Goal: Task Accomplishment & Management: Manage account settings

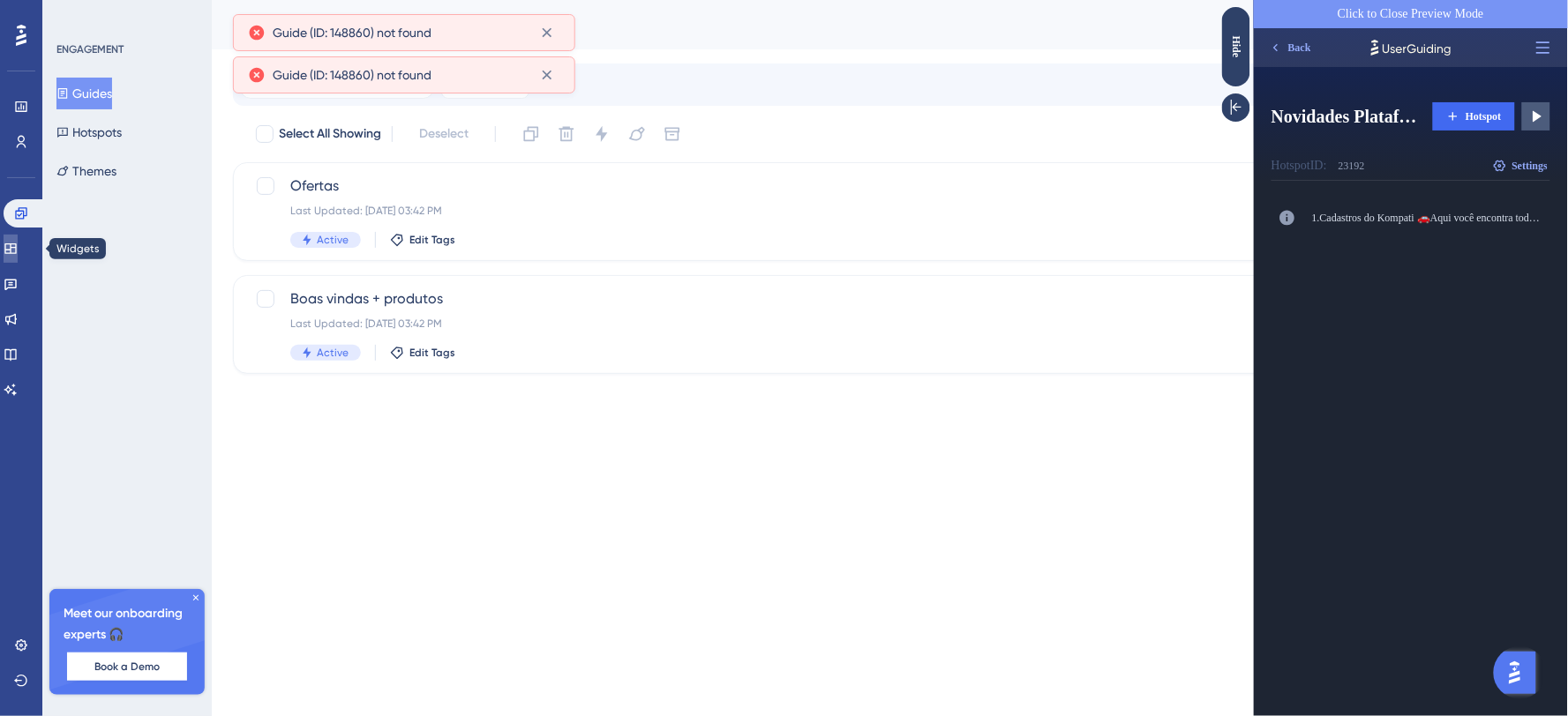
click at [14, 246] on icon at bounding box center [11, 248] width 14 height 14
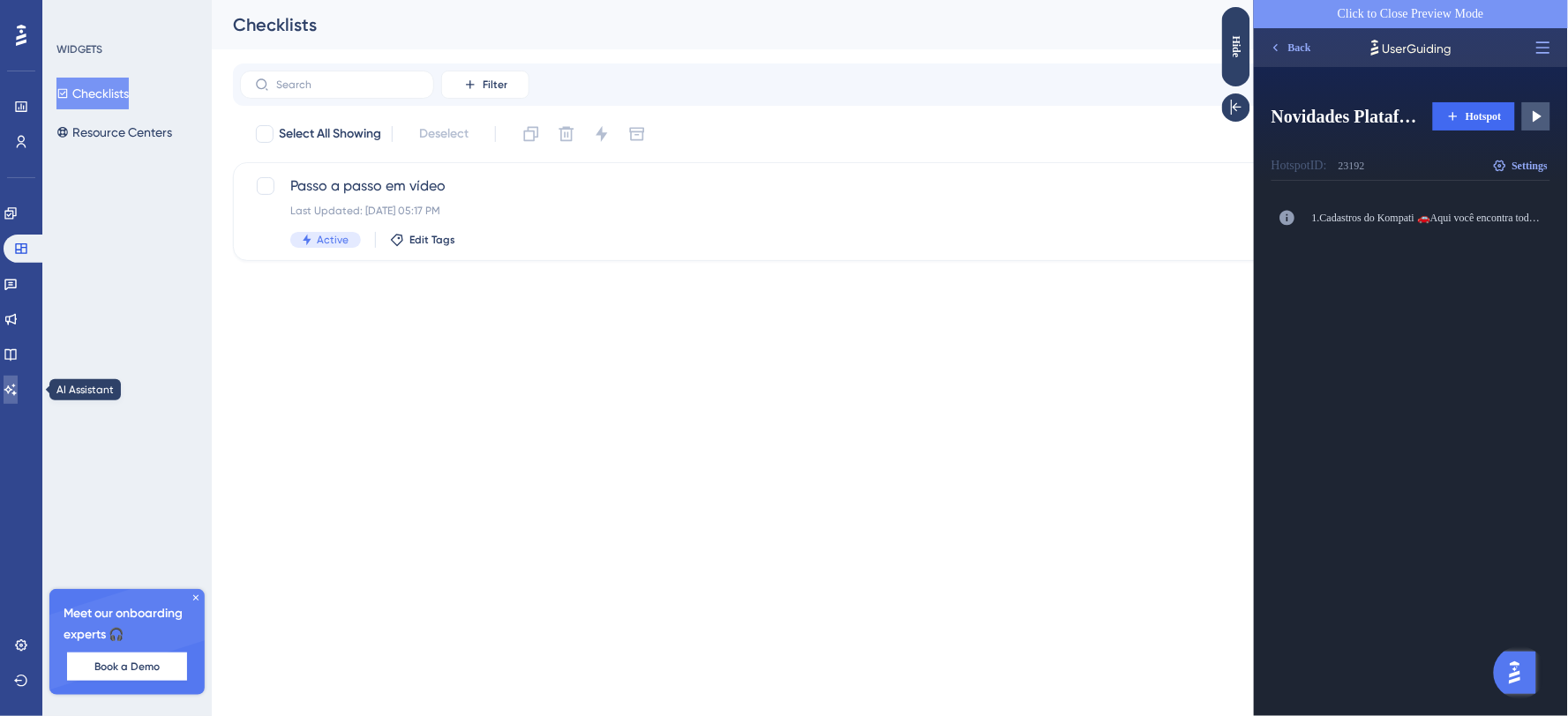
click at [18, 385] on icon at bounding box center [11, 389] width 14 height 14
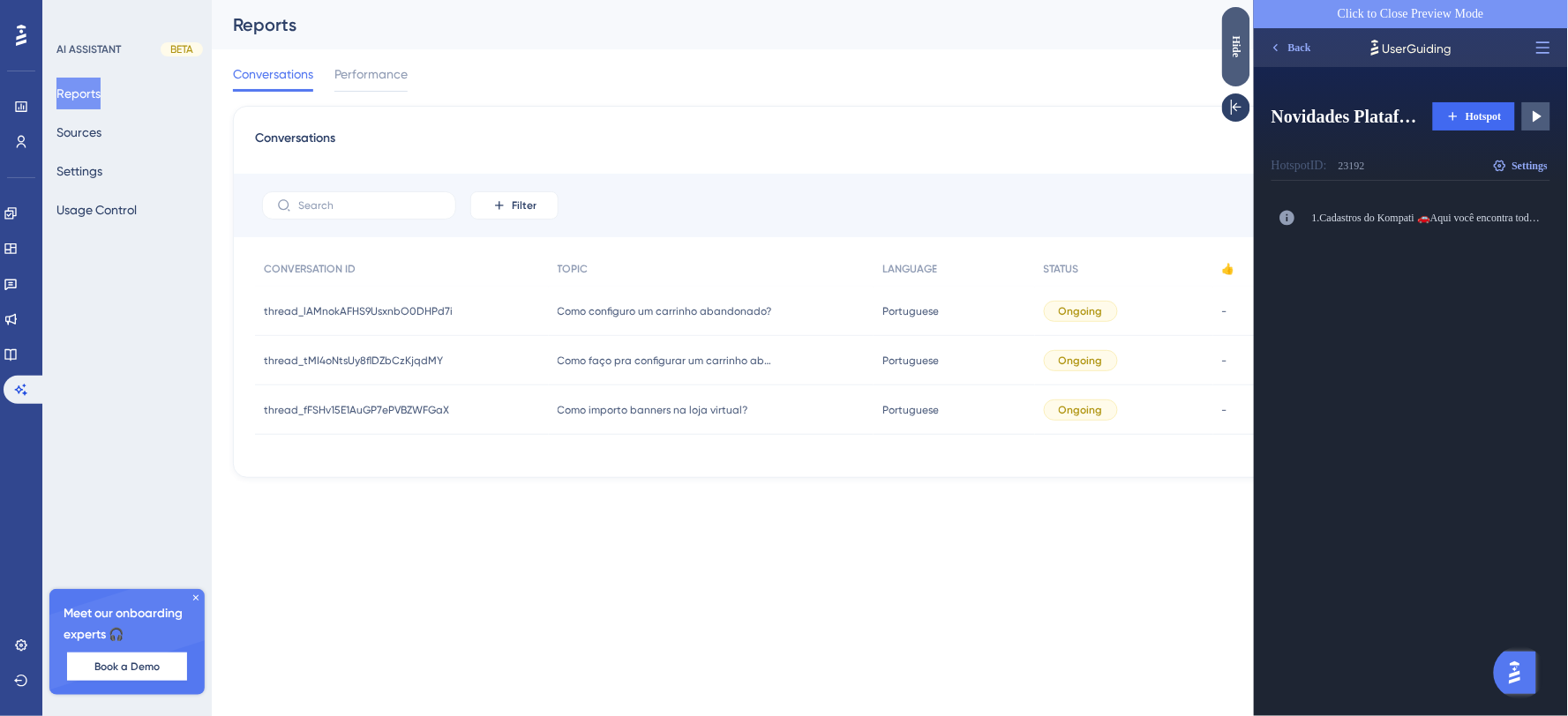
click at [1234, 62] on div "Hide" at bounding box center [1235, 46] width 28 height 79
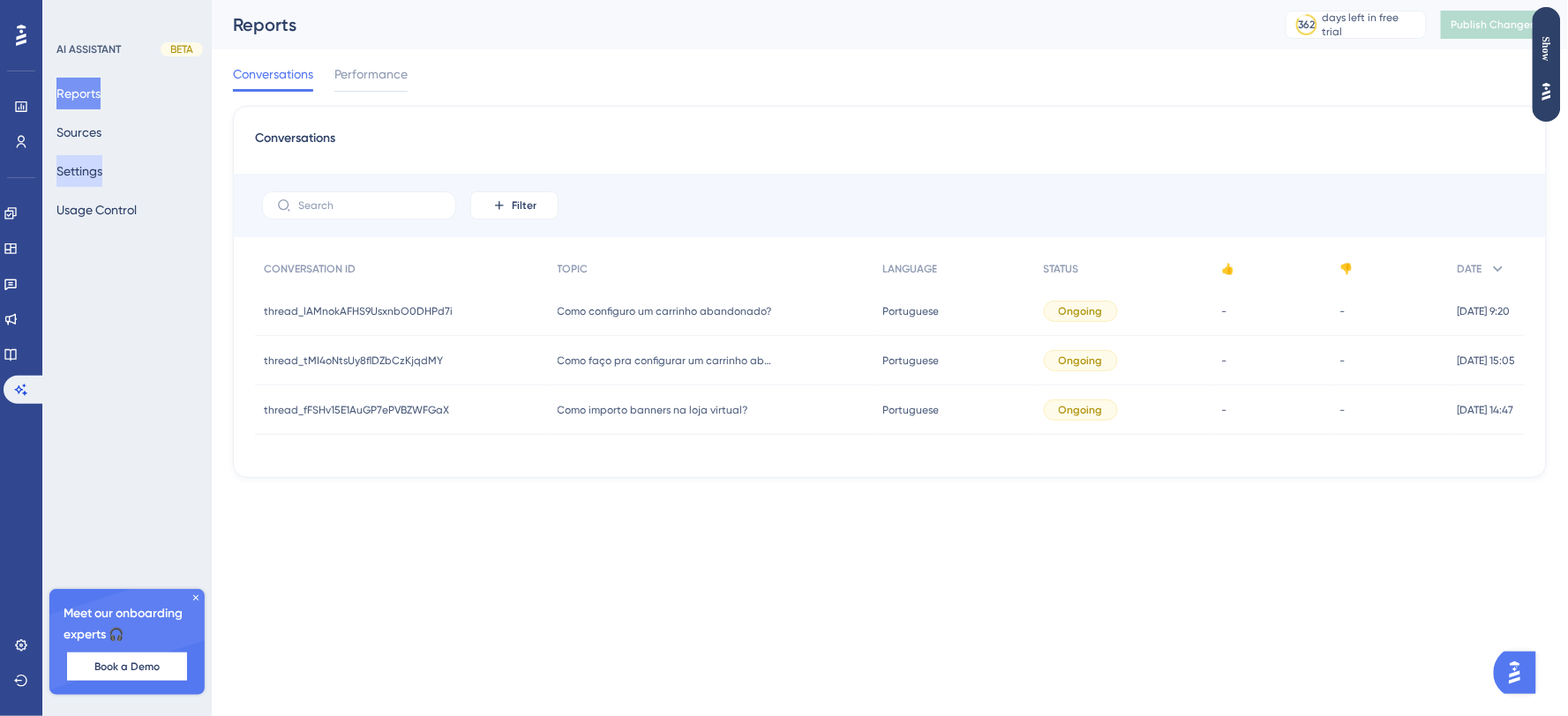
click at [85, 175] on button "Settings" at bounding box center [79, 171] width 46 height 31
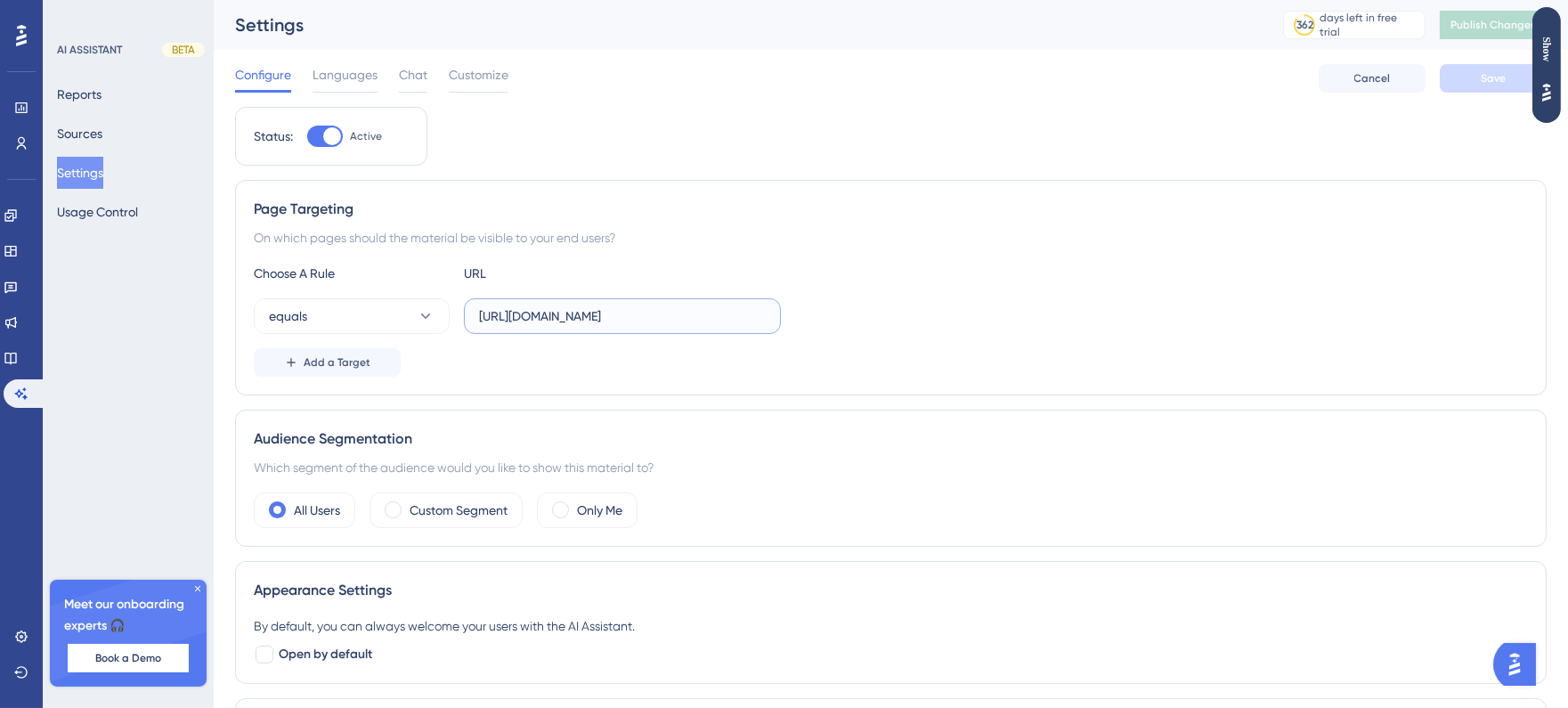
click at [717, 306] on input "[URL][DOMAIN_NAME]" at bounding box center [622, 316] width 286 height 20
drag, startPoint x: 686, startPoint y: 322, endPoint x: 840, endPoint y: 301, distance: 155.4
click at [840, 301] on div "equals [URL][DOMAIN_NAME]" at bounding box center [891, 316] width 1274 height 36
click at [724, 318] on input "[URL][DOMAIN_NAME]" at bounding box center [622, 316] width 286 height 20
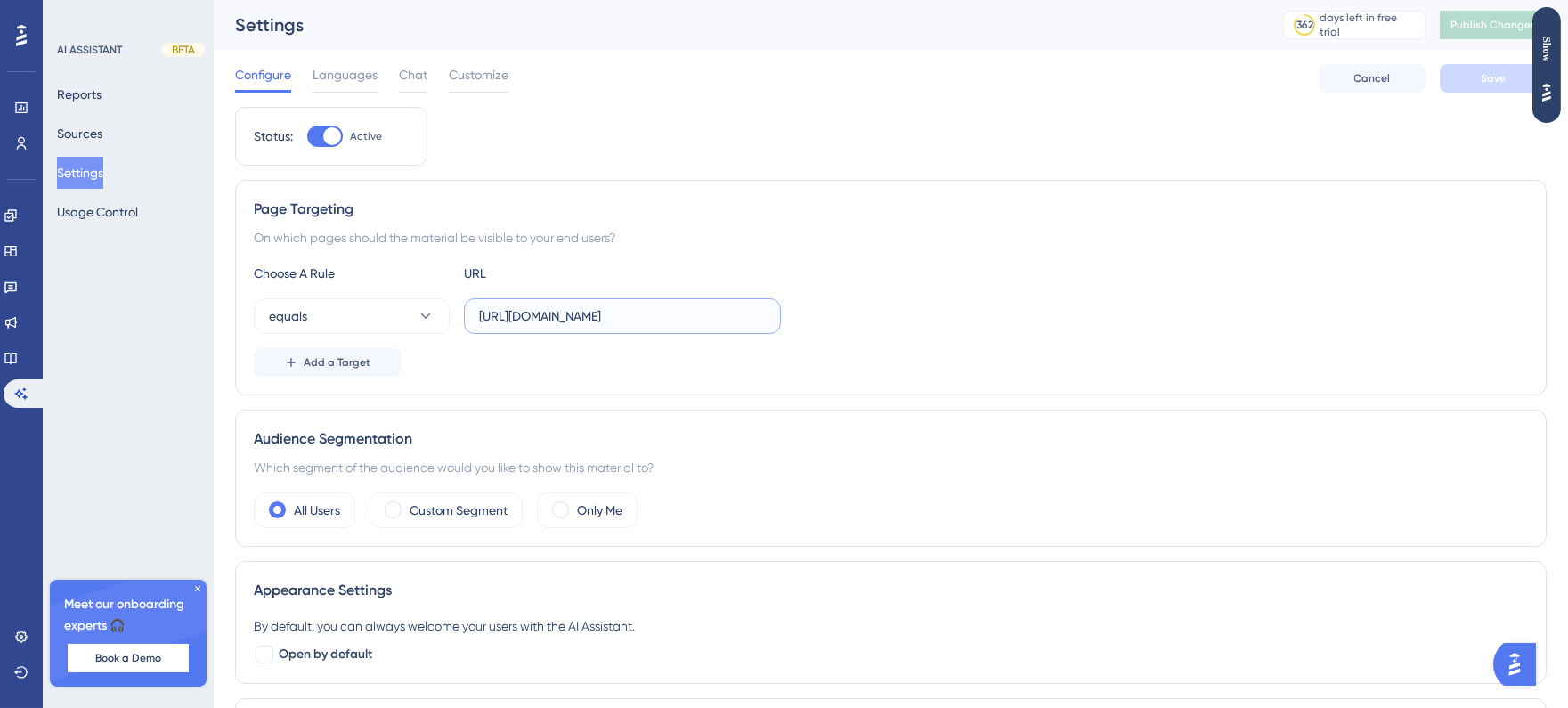
click at [724, 318] on input "[URL][DOMAIN_NAME]" at bounding box center [622, 316] width 286 height 20
click at [913, 321] on div "equals [URL][DOMAIN_NAME]" at bounding box center [891, 316] width 1274 height 36
click at [460, 325] on div "equals [URL][DOMAIN_NAME]" at bounding box center [517, 316] width 527 height 36
click at [441, 315] on button "equals" at bounding box center [352, 316] width 196 height 36
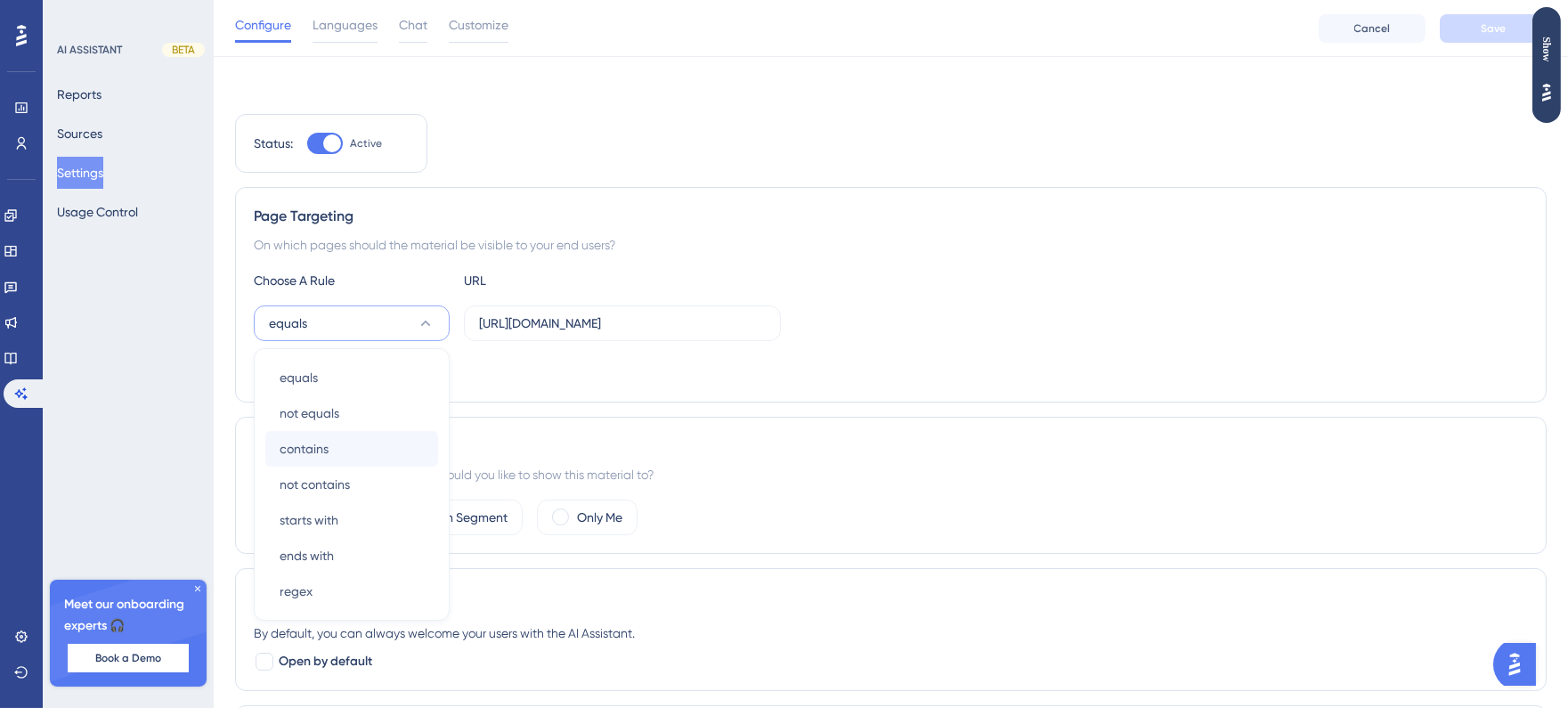
scroll to position [122, 0]
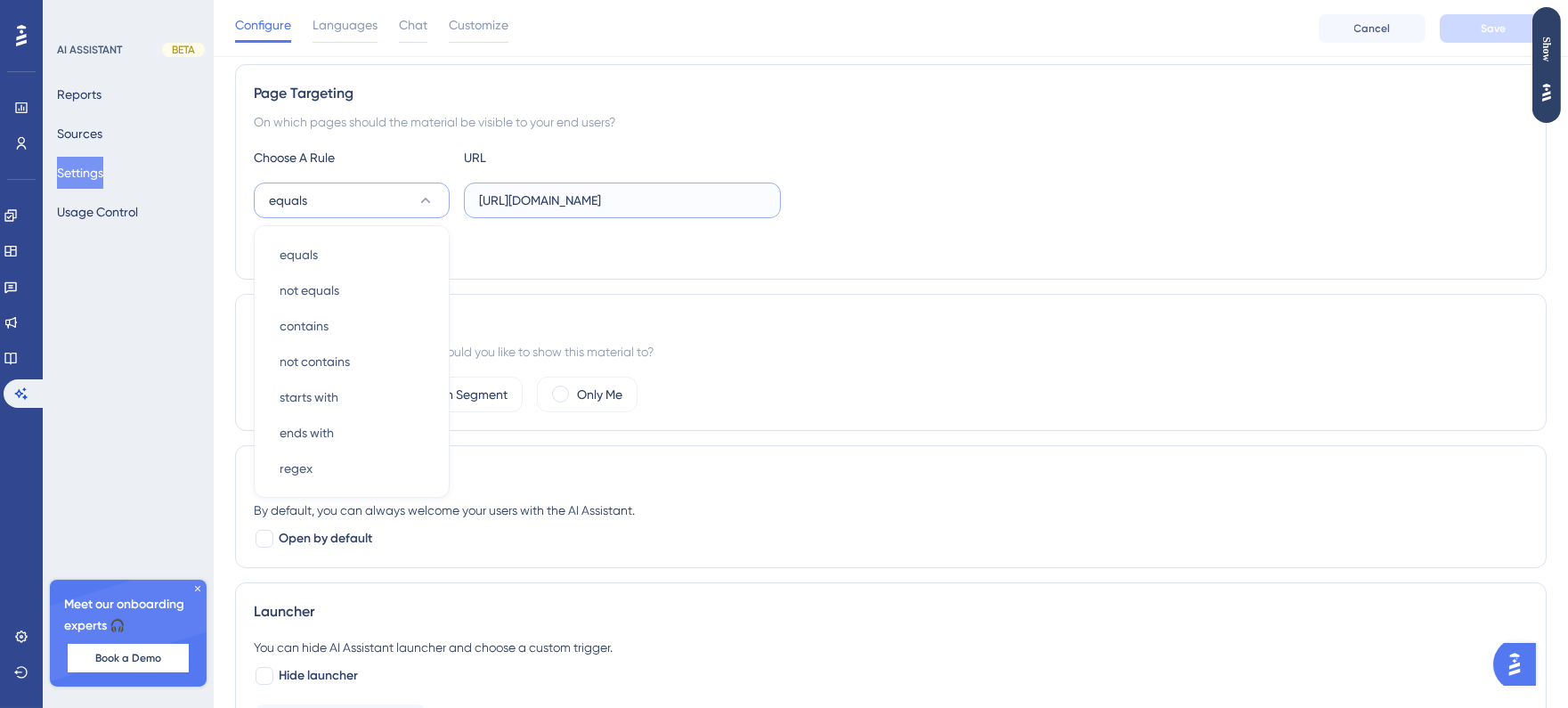
click at [570, 194] on input "[URL][DOMAIN_NAME]" at bounding box center [622, 200] width 286 height 20
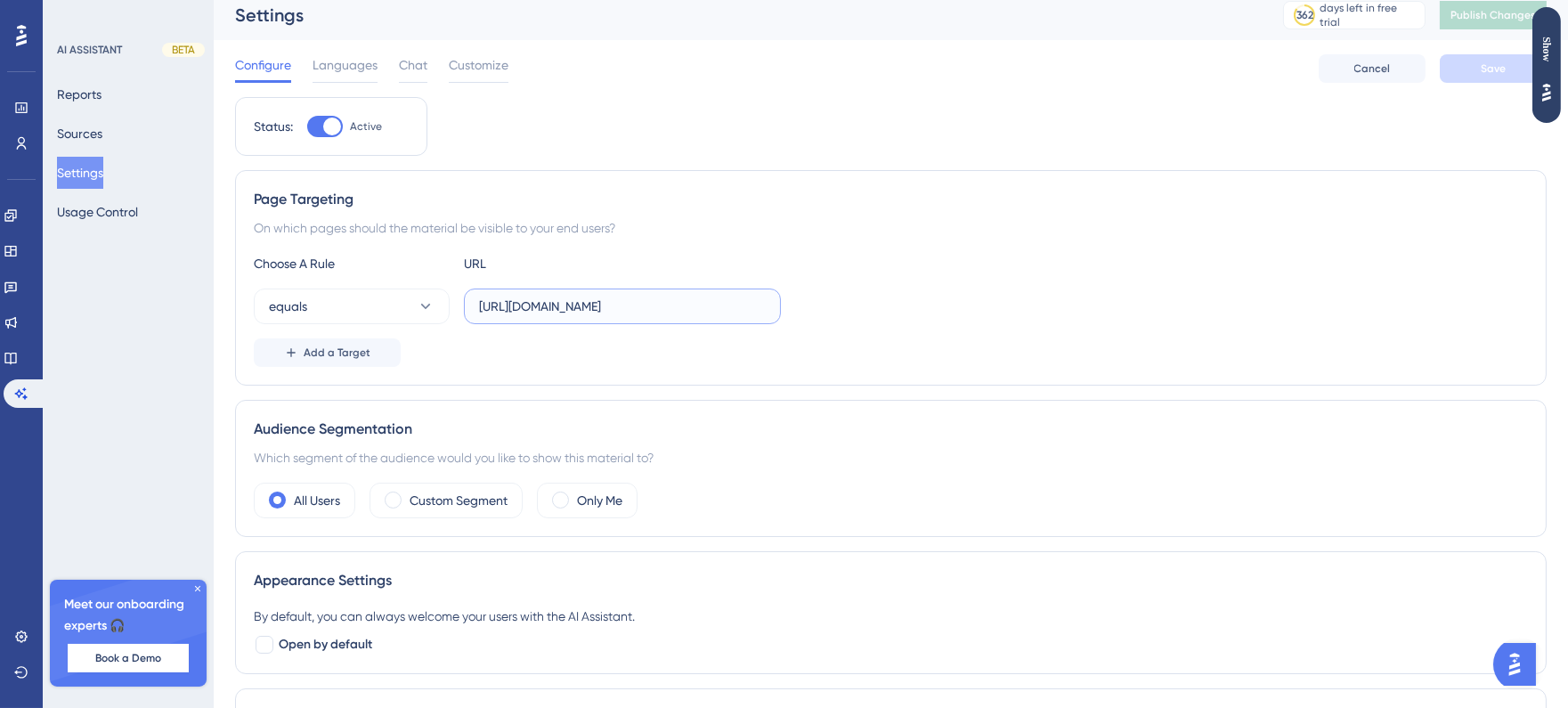
scroll to position [0, 0]
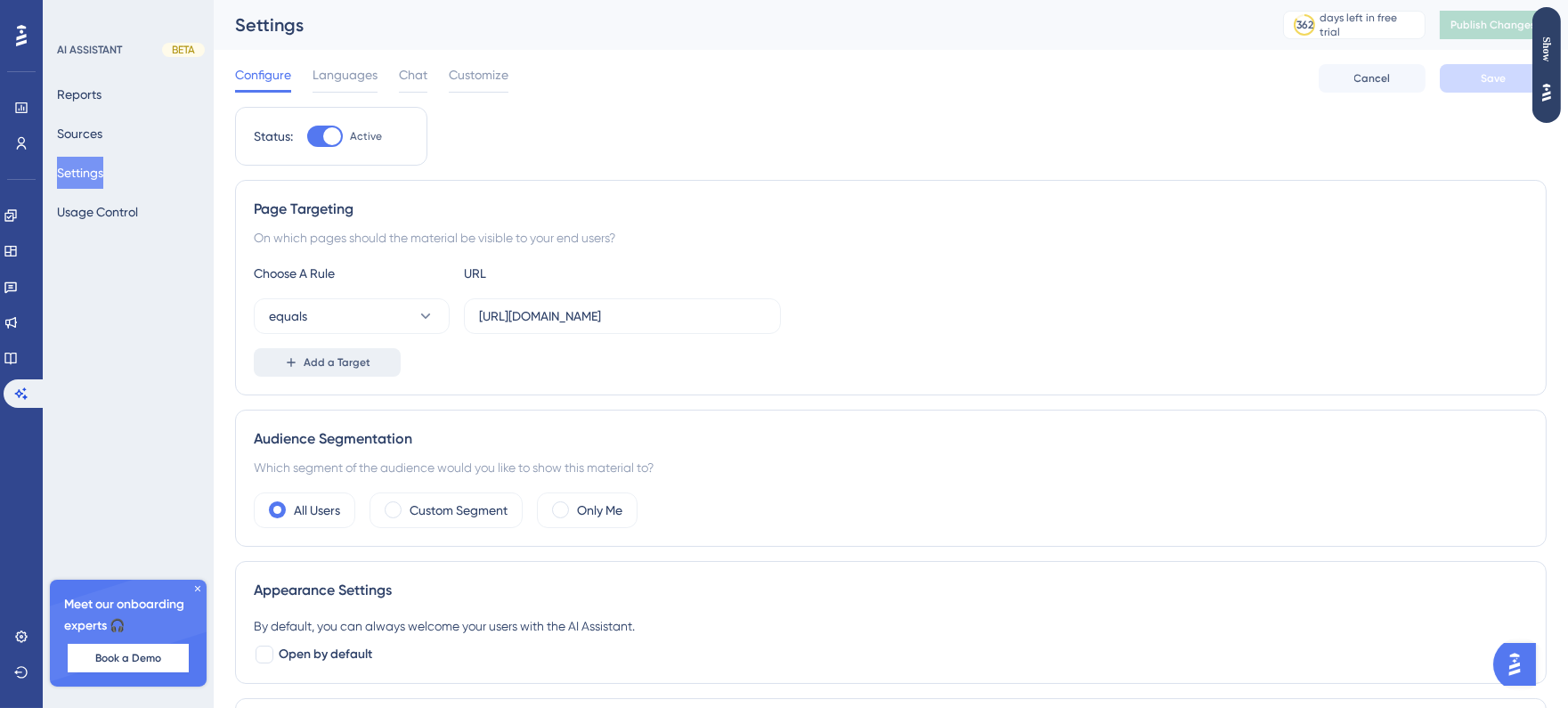
click at [328, 355] on span "Add a Target" at bounding box center [337, 362] width 67 height 14
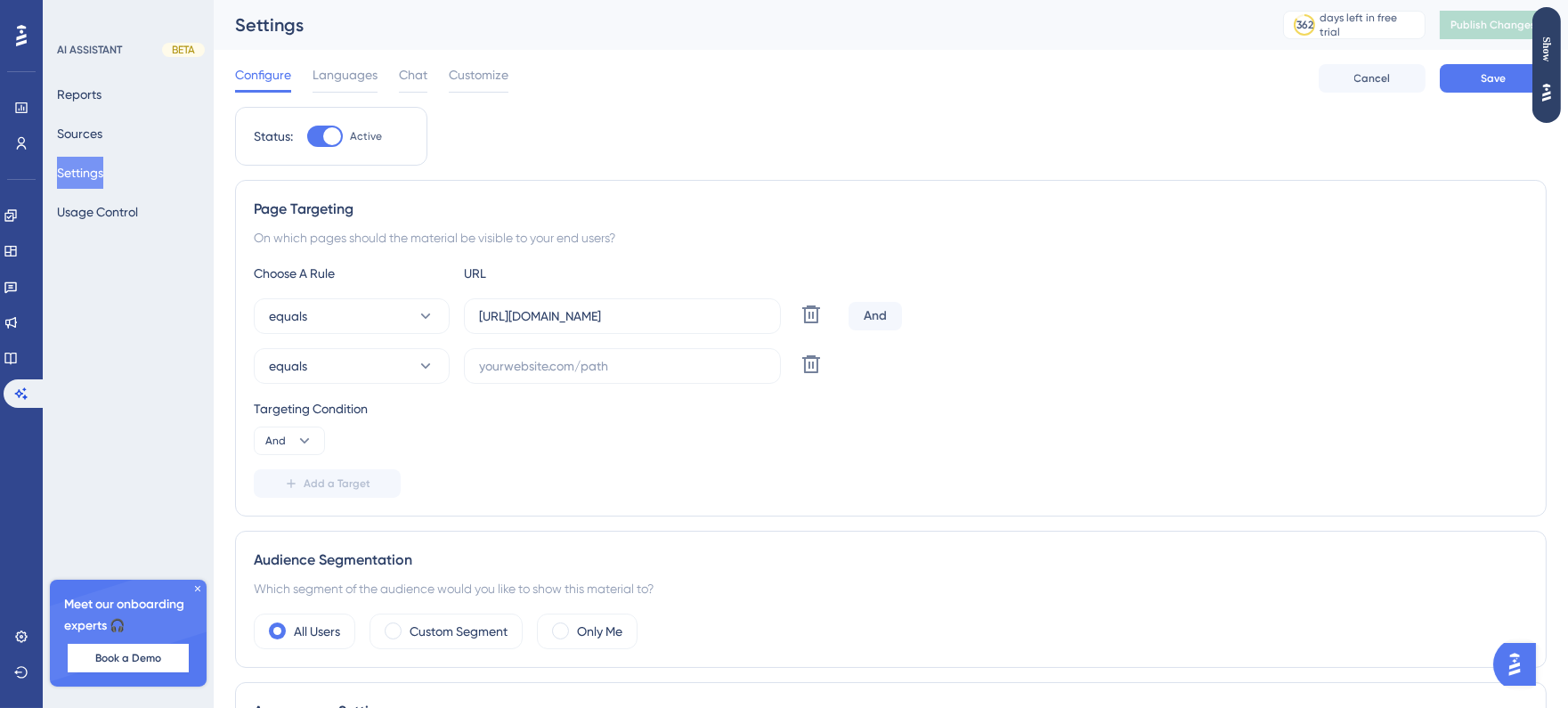
click at [865, 323] on div "And" at bounding box center [875, 316] width 53 height 29
click at [873, 321] on div "And" at bounding box center [875, 316] width 53 height 29
click at [288, 460] on div "Choose A Rule URL equals [URL][DOMAIN_NAME] Delete And equals Delete Targeting …" at bounding box center [891, 380] width 1274 height 235
click at [288, 452] on button "And" at bounding box center [289, 440] width 71 height 29
click at [289, 525] on div "Or Or" at bounding box center [289, 527] width 34 height 36
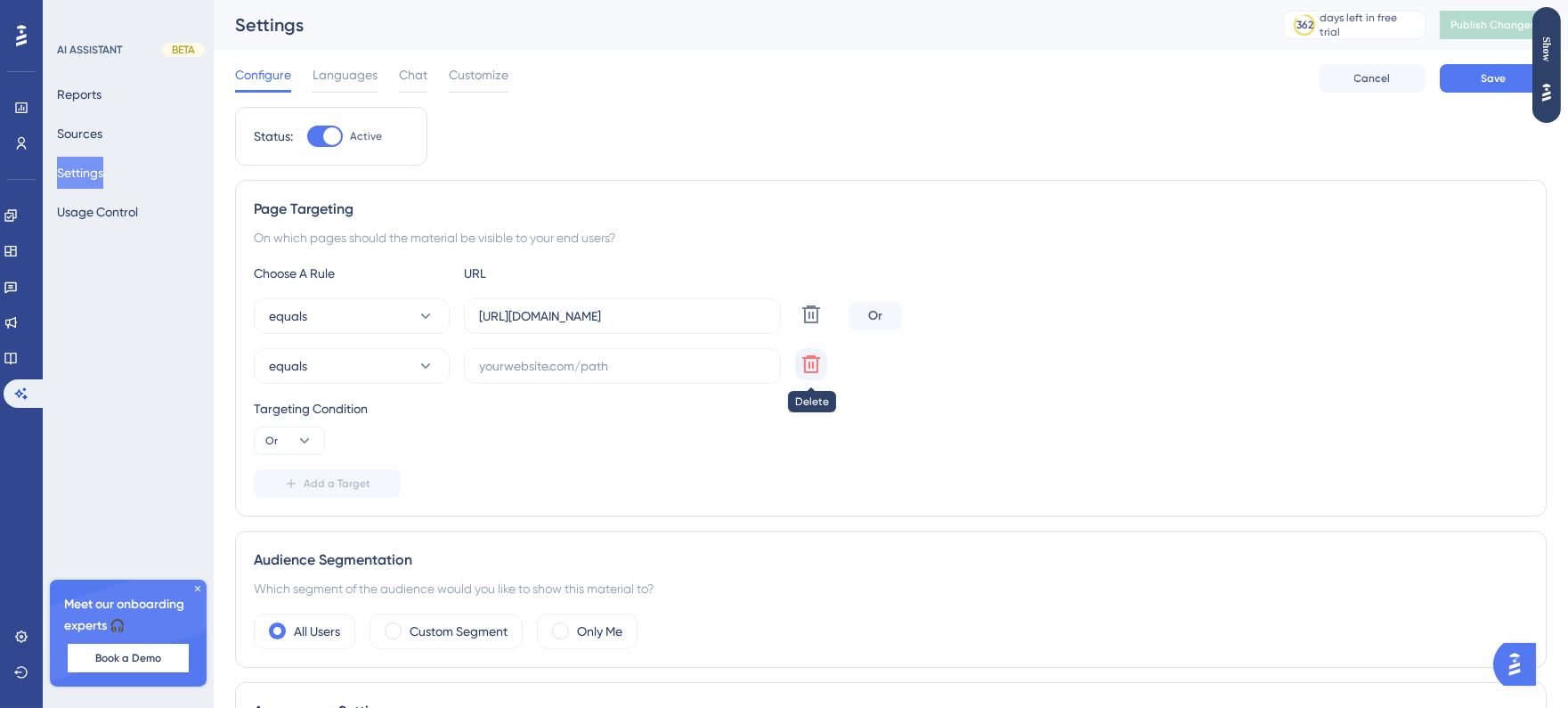
click at [808, 325] on icon at bounding box center [812, 314] width 22 height 22
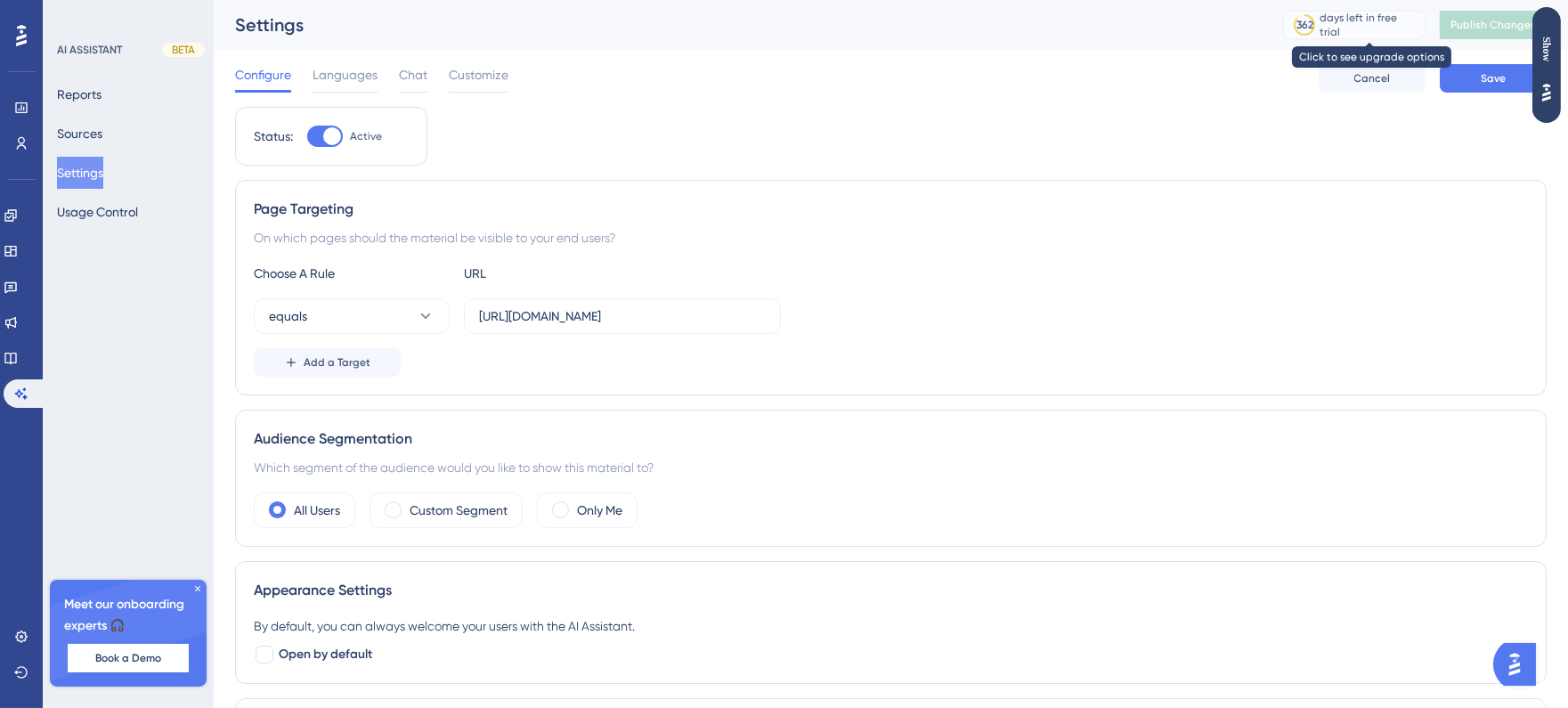
click at [1320, 25] on div "362" at bounding box center [1304, 25] width 32 height 16
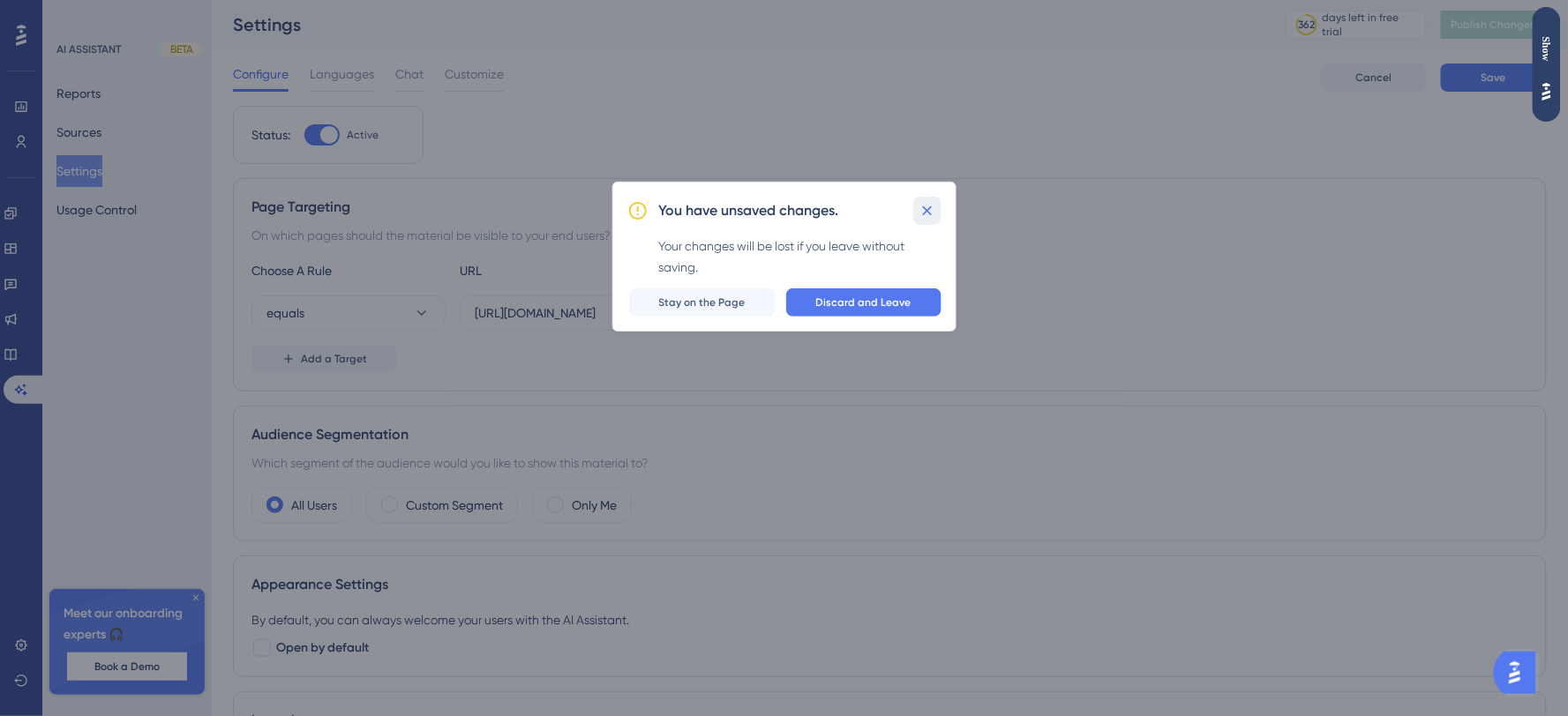
click at [932, 206] on icon at bounding box center [928, 210] width 18 height 18
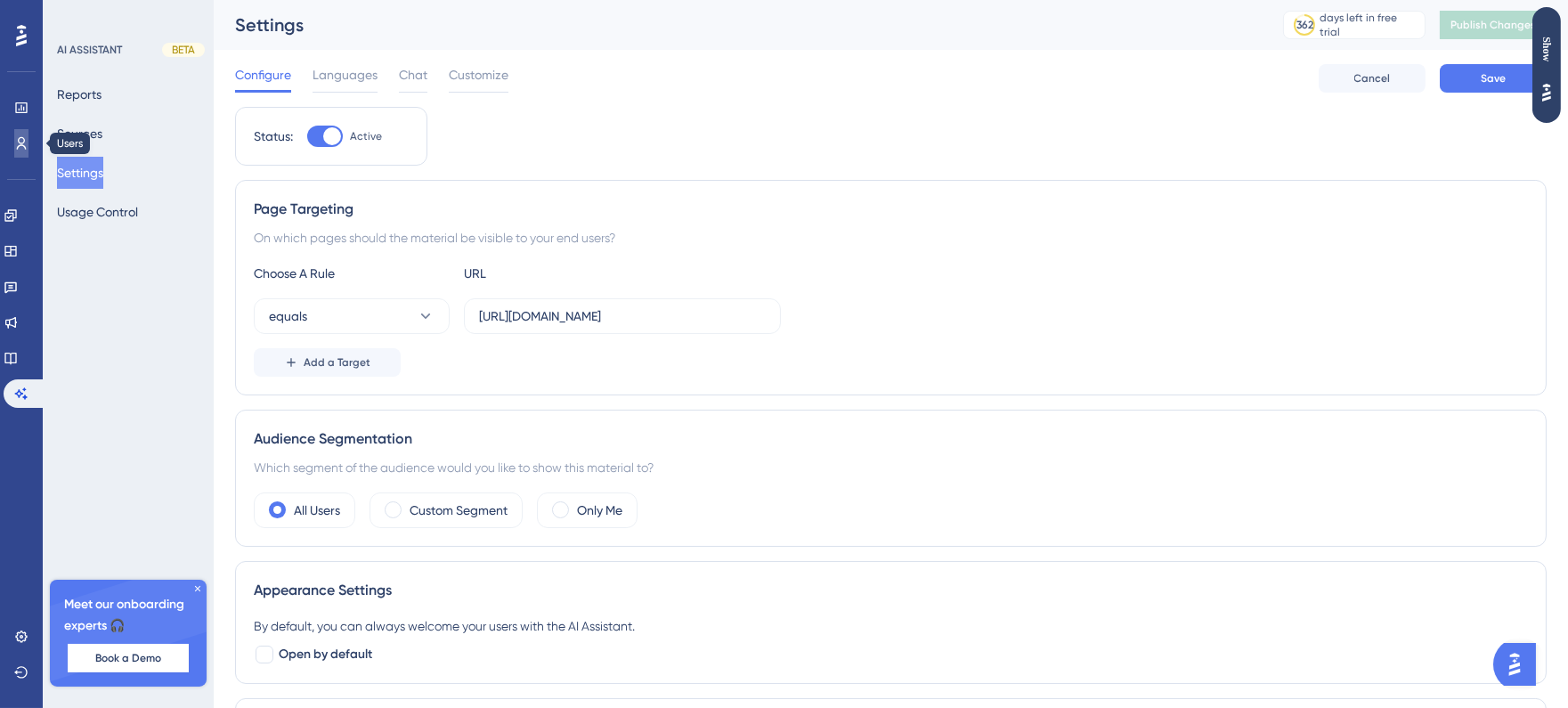
click at [16, 149] on link at bounding box center [21, 143] width 14 height 29
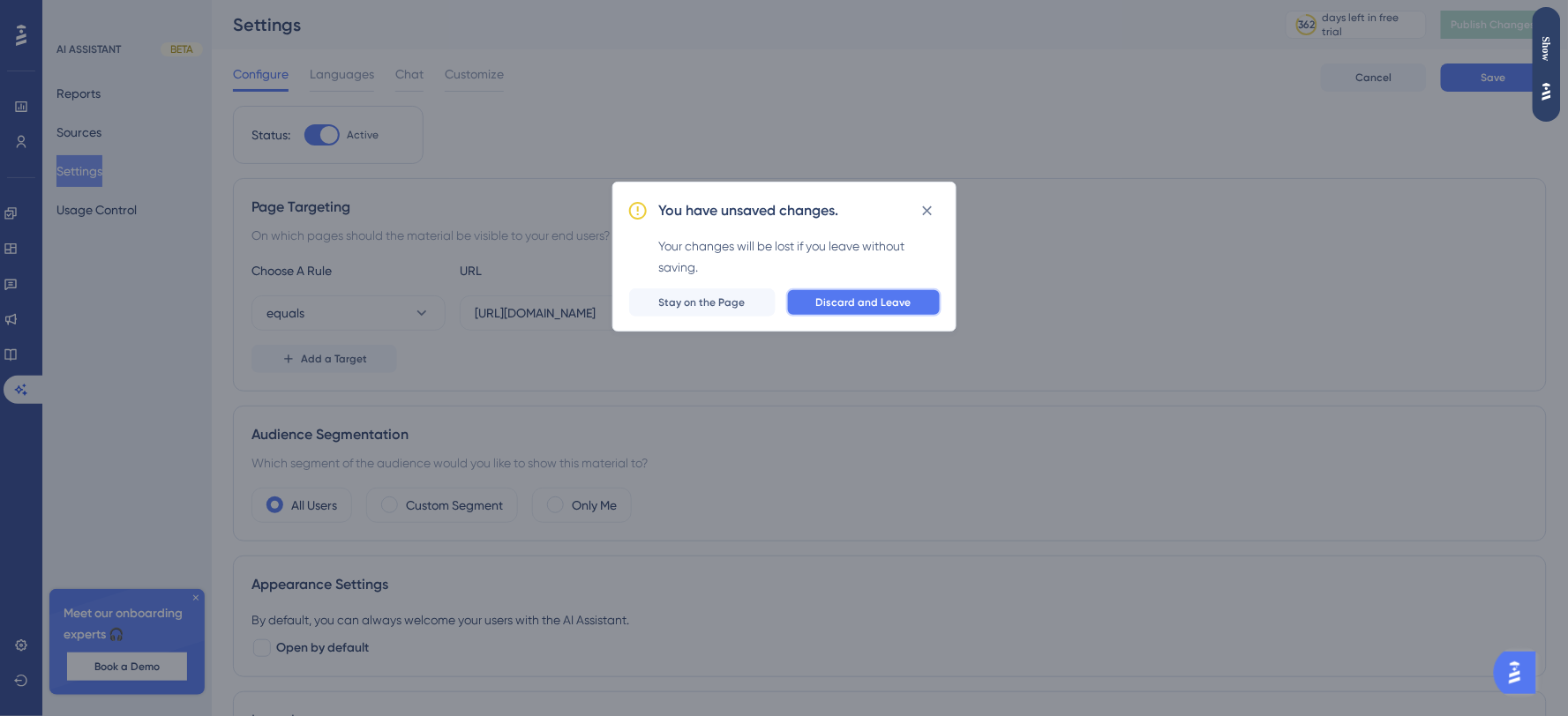
click at [850, 309] on span "Discard and Leave" at bounding box center [863, 302] width 95 height 14
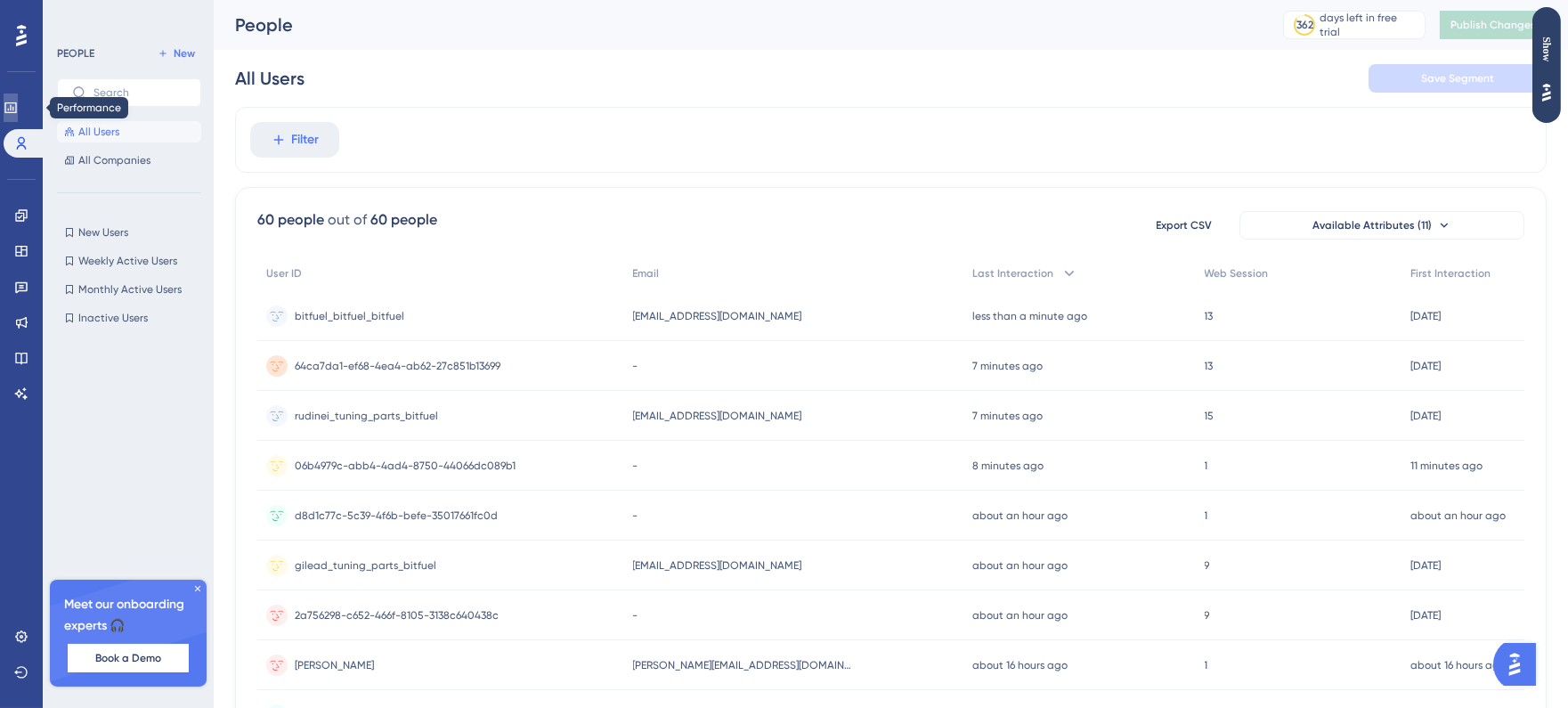
click at [18, 111] on icon at bounding box center [11, 108] width 14 height 14
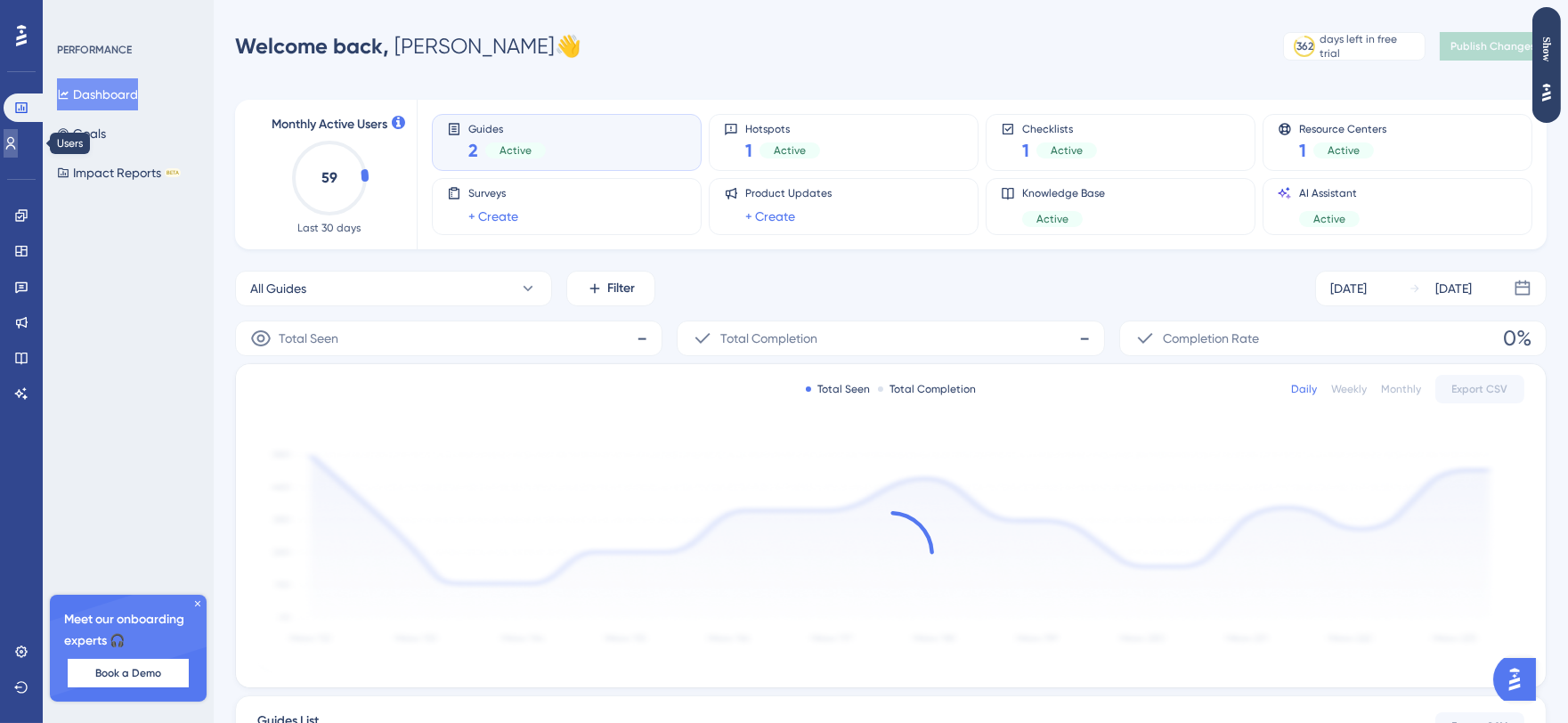
click at [18, 139] on icon at bounding box center [11, 143] width 14 height 14
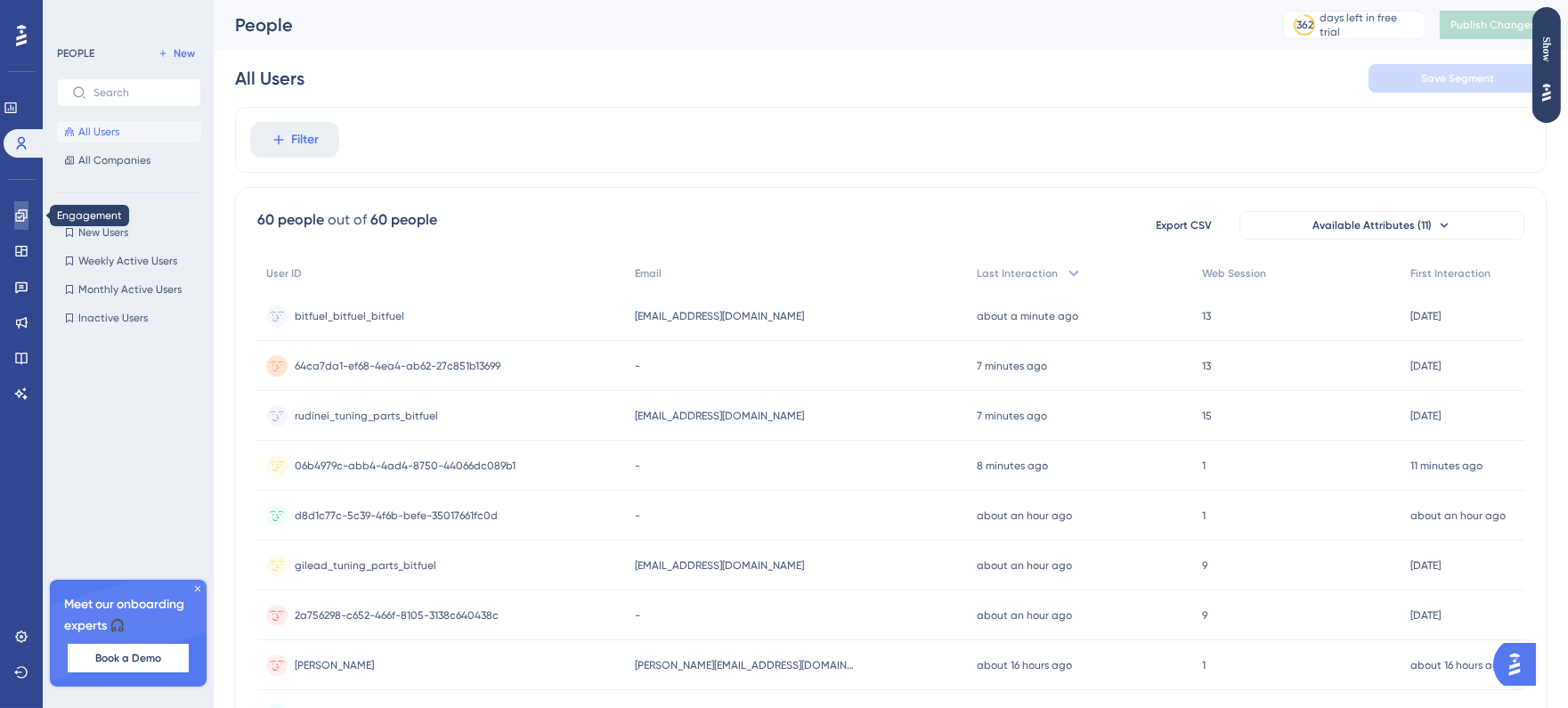
click at [23, 205] on link at bounding box center [21, 215] width 14 height 29
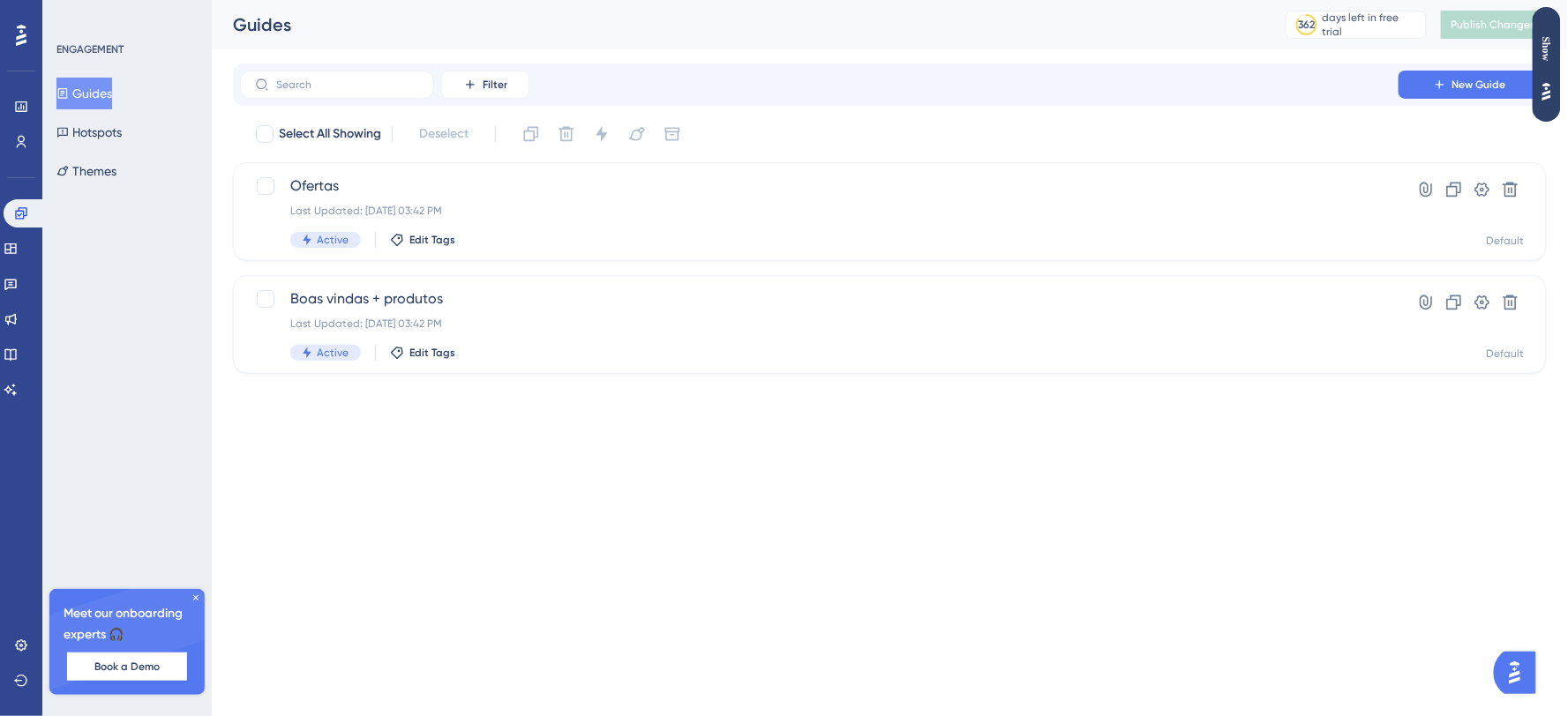
click at [40, 250] on div "Performance Users Engagement Widgets Feedback Product Updates Knowledge Base AI…" at bounding box center [21, 358] width 42 height 716
click at [14, 109] on link at bounding box center [21, 107] width 14 height 28
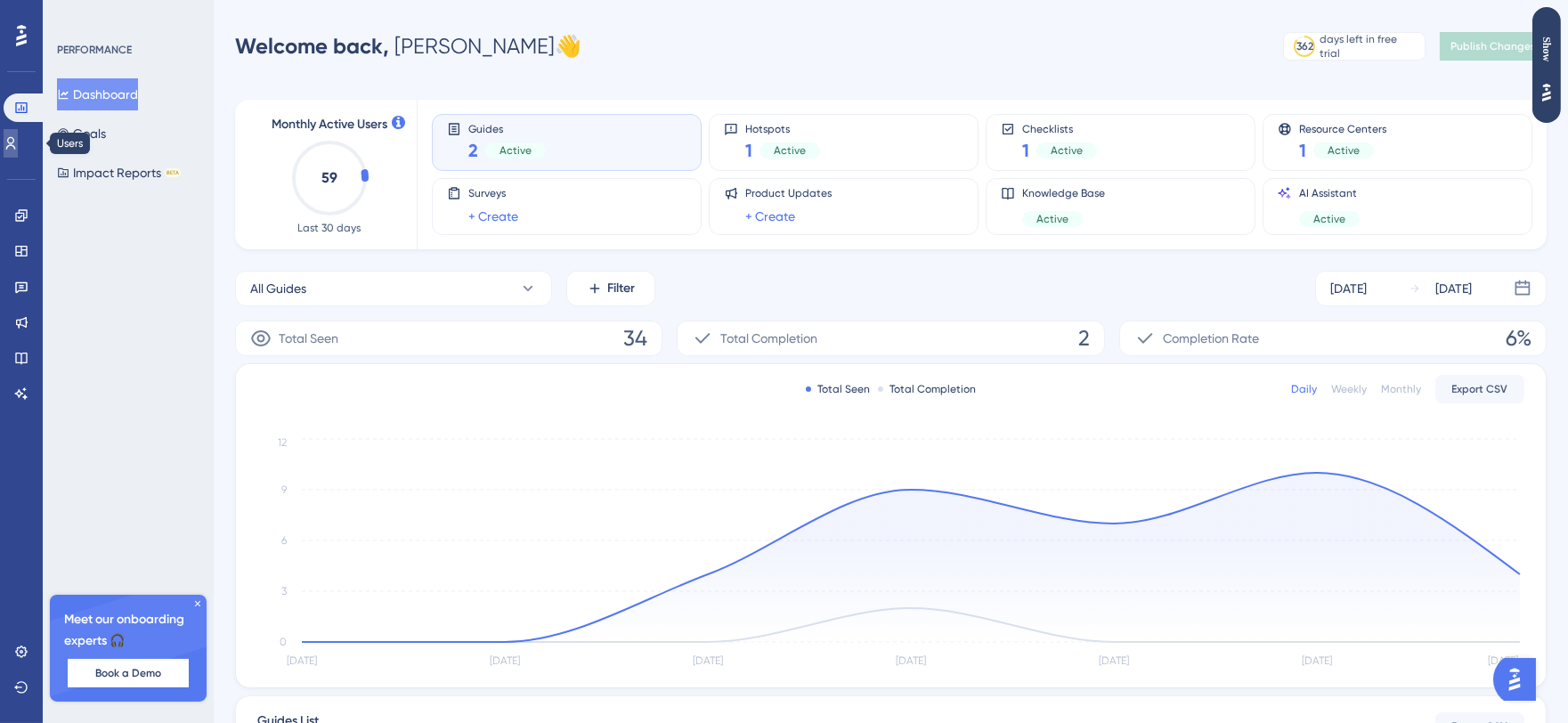
click at [18, 156] on link at bounding box center [11, 143] width 14 height 29
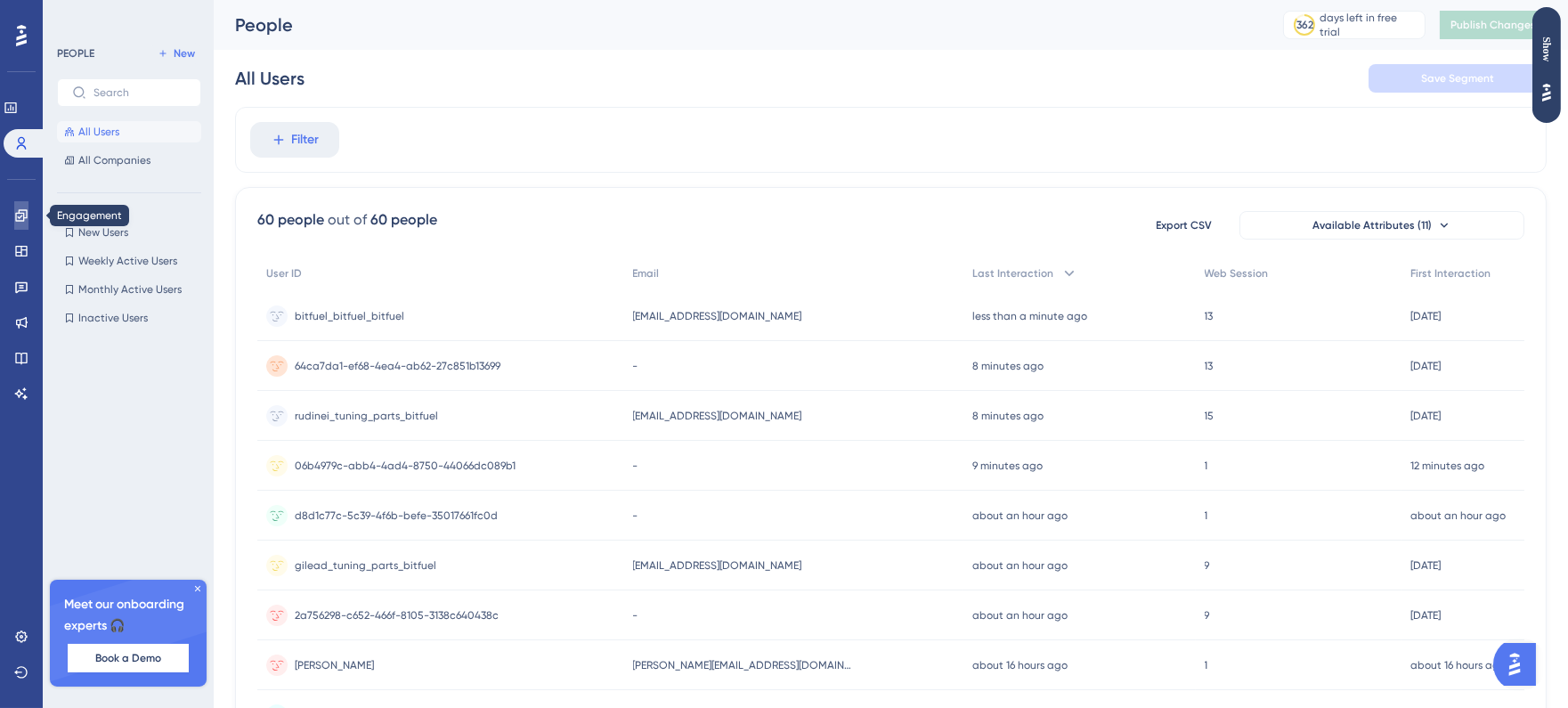
click at [15, 211] on icon at bounding box center [21, 215] width 14 height 14
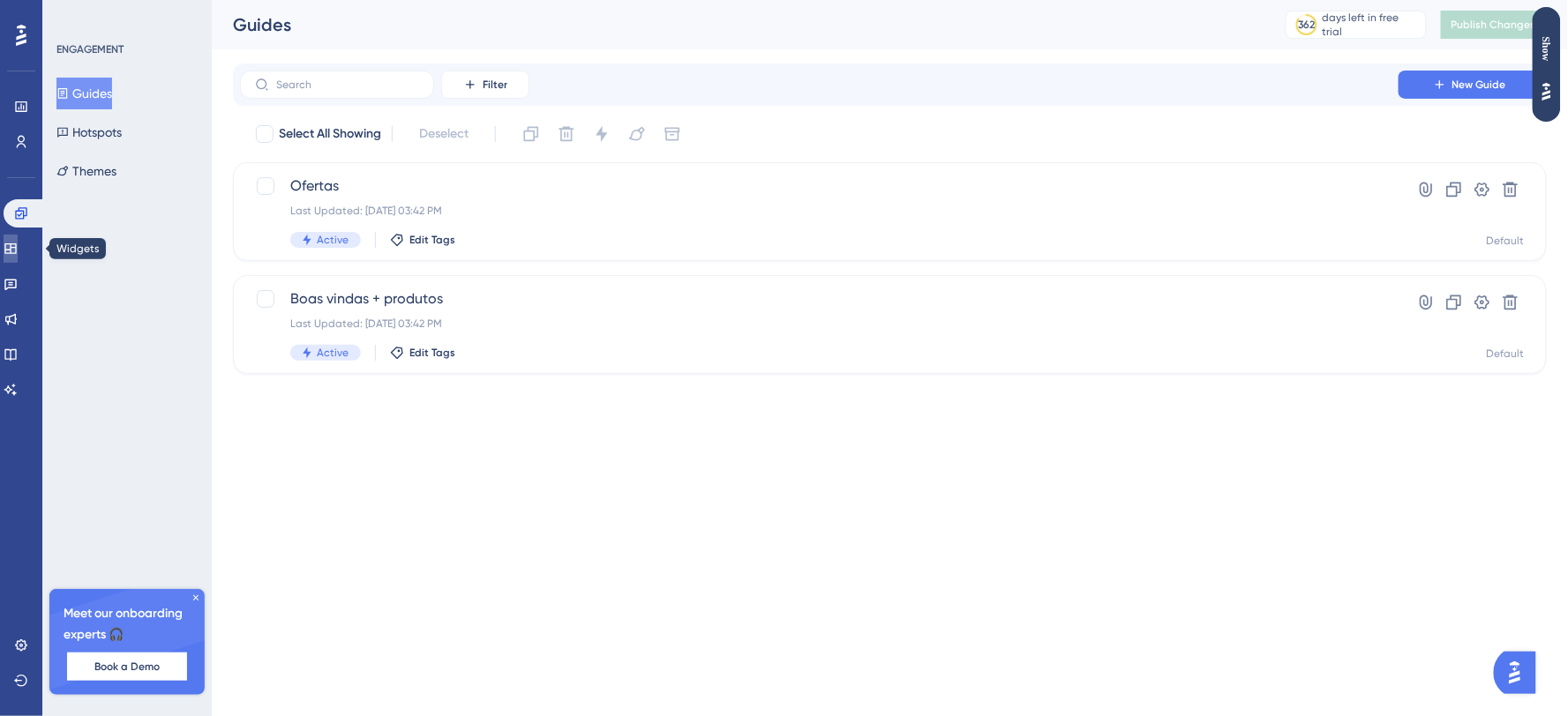
click at [18, 253] on icon at bounding box center [11, 248] width 14 height 14
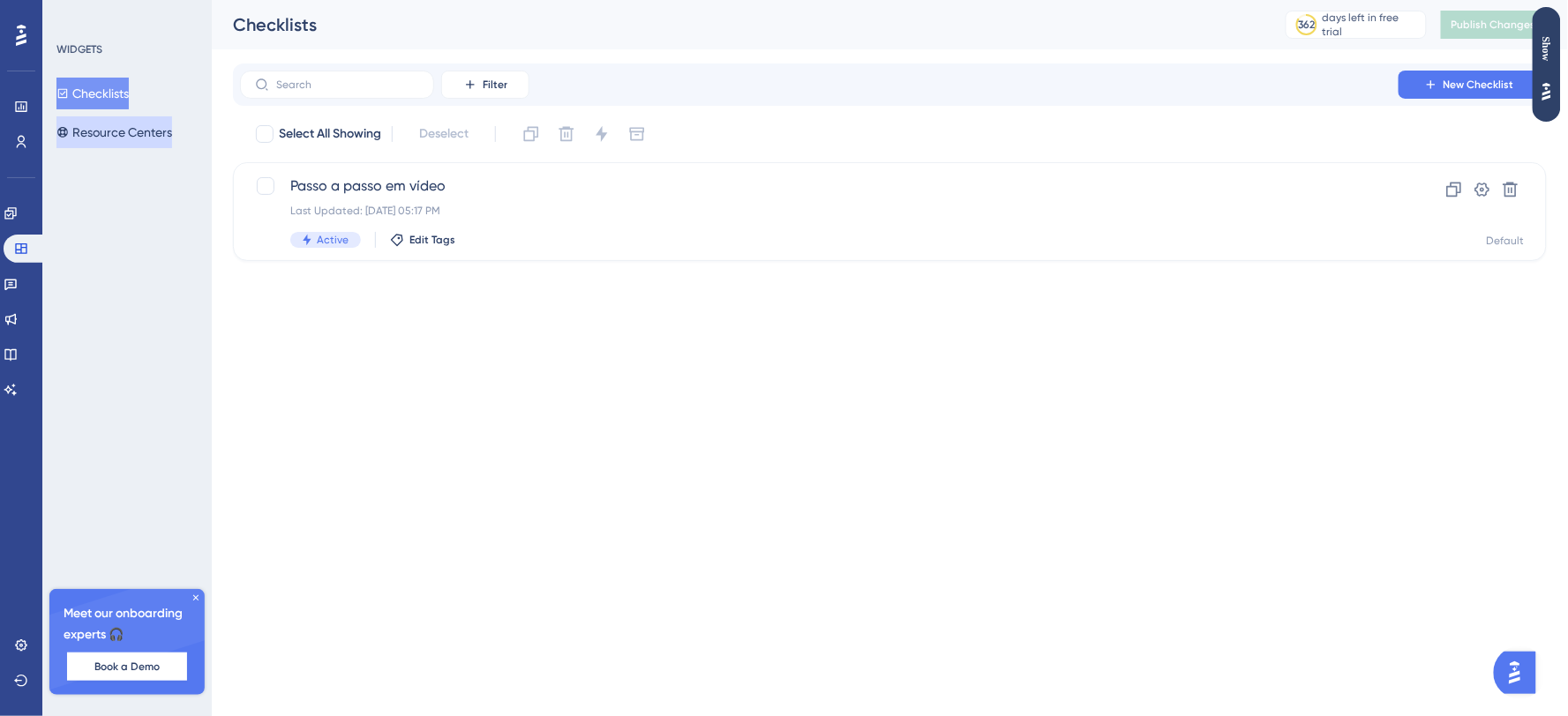
click at [136, 137] on button "Resource Centers" at bounding box center [115, 132] width 115 height 31
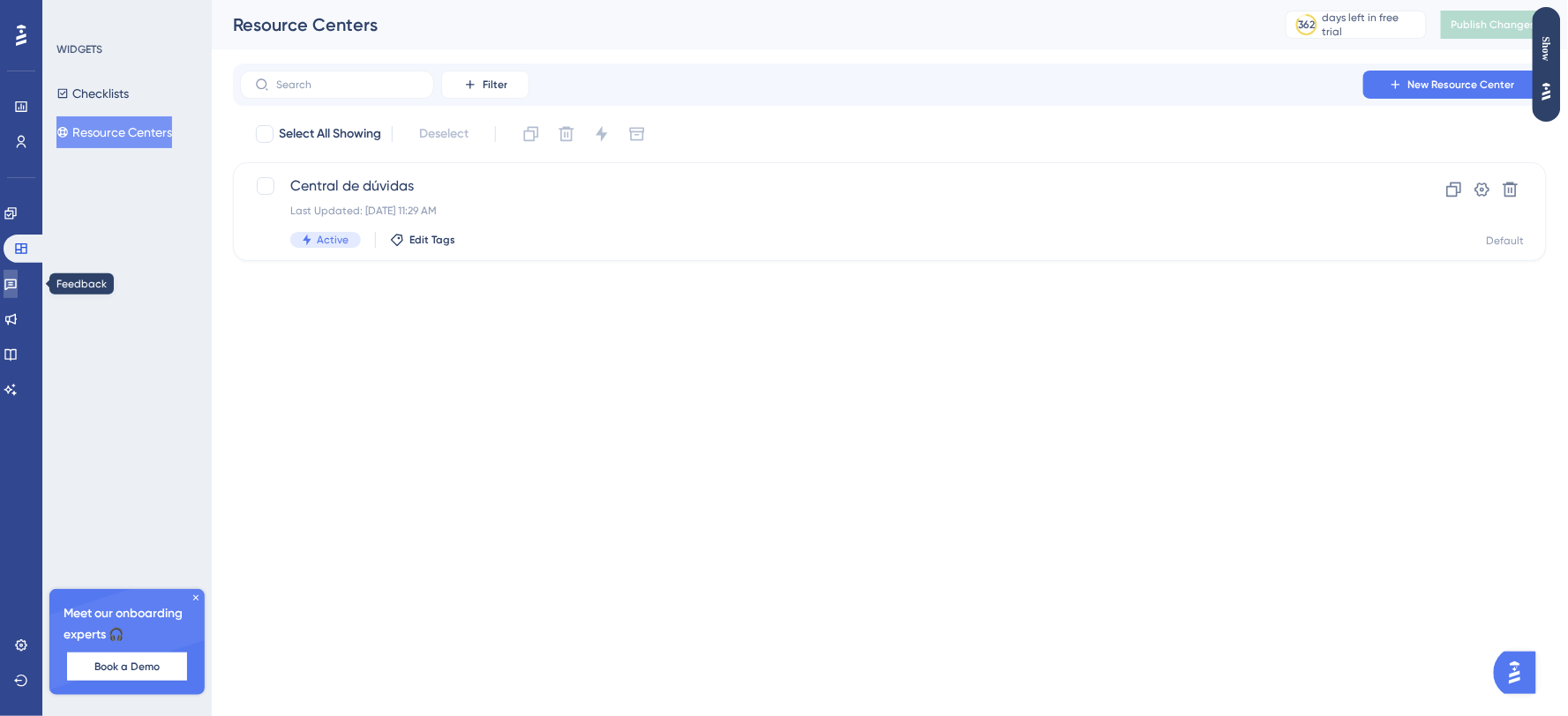
click at [18, 285] on icon at bounding box center [11, 284] width 14 height 14
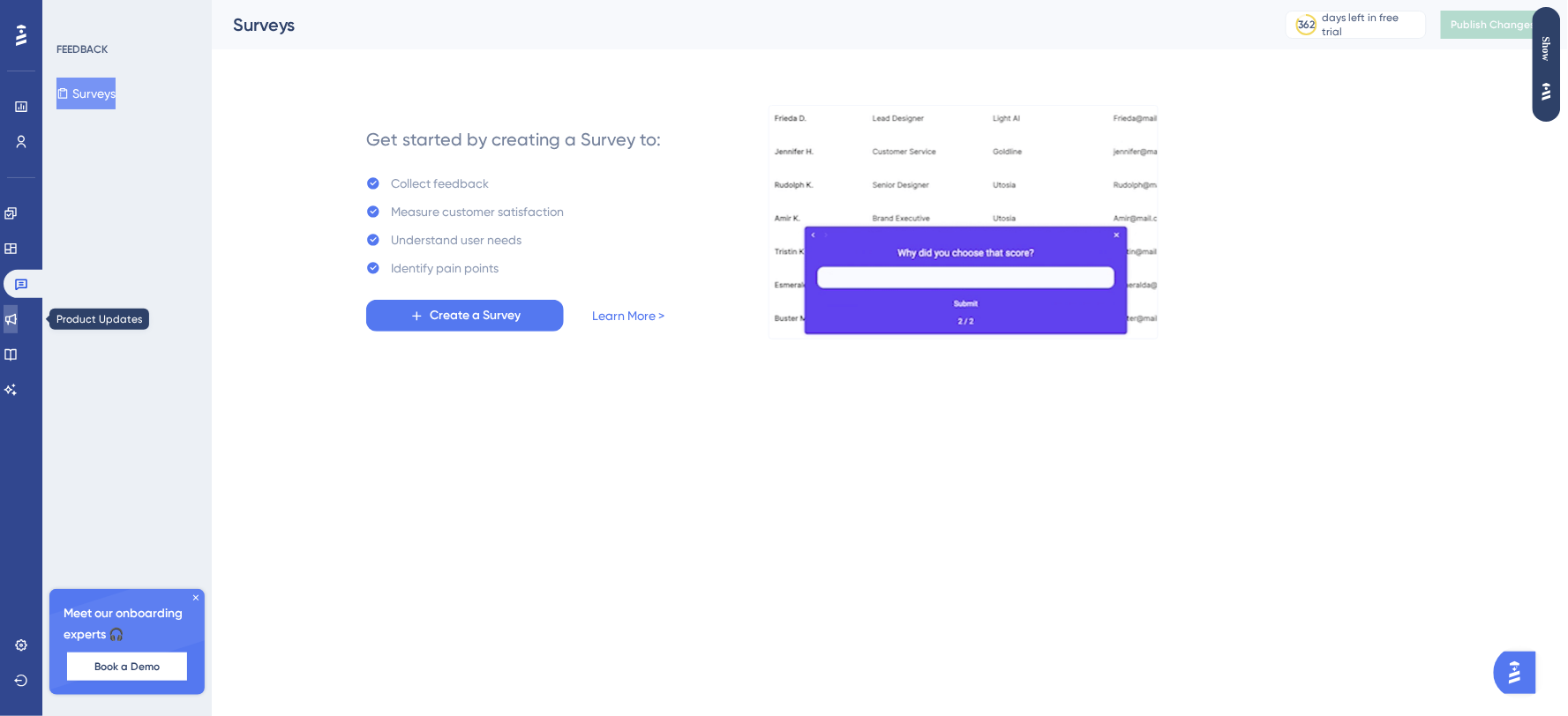
click at [18, 327] on link at bounding box center [11, 319] width 14 height 28
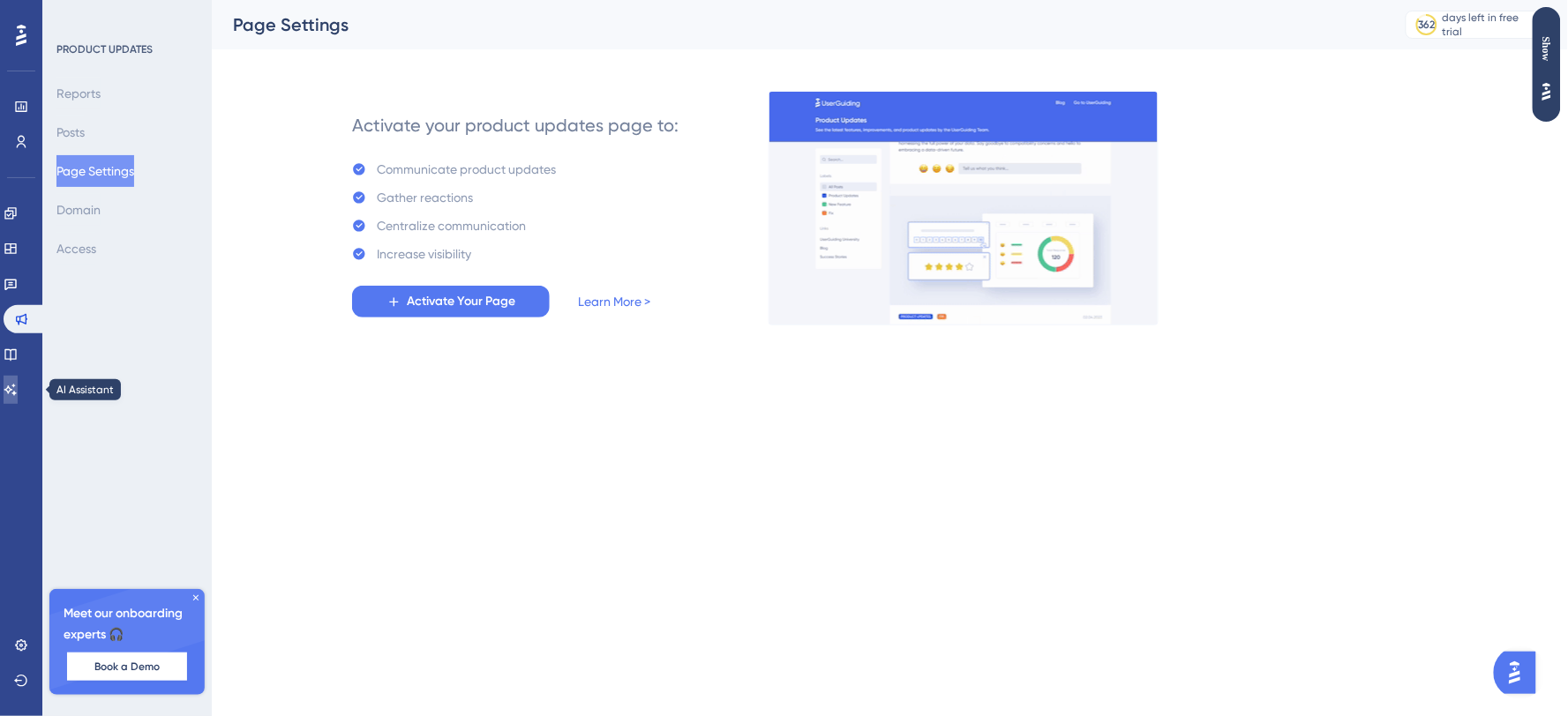
click at [17, 392] on icon at bounding box center [11, 389] width 13 height 12
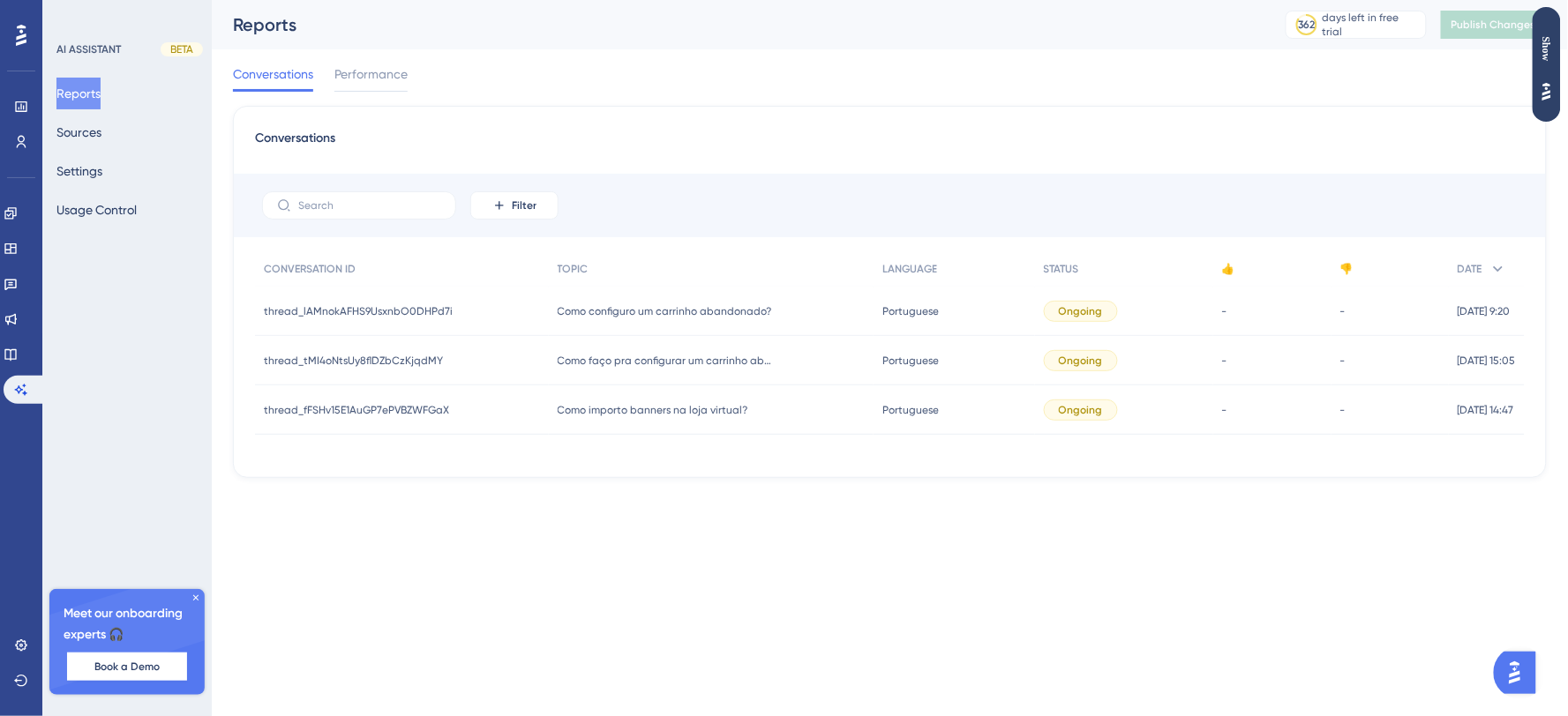
click at [121, 182] on div "Reports Sources Settings Usage Control" at bounding box center [128, 151] width 143 height 148
click at [76, 156] on button "Settings" at bounding box center [79, 171] width 46 height 31
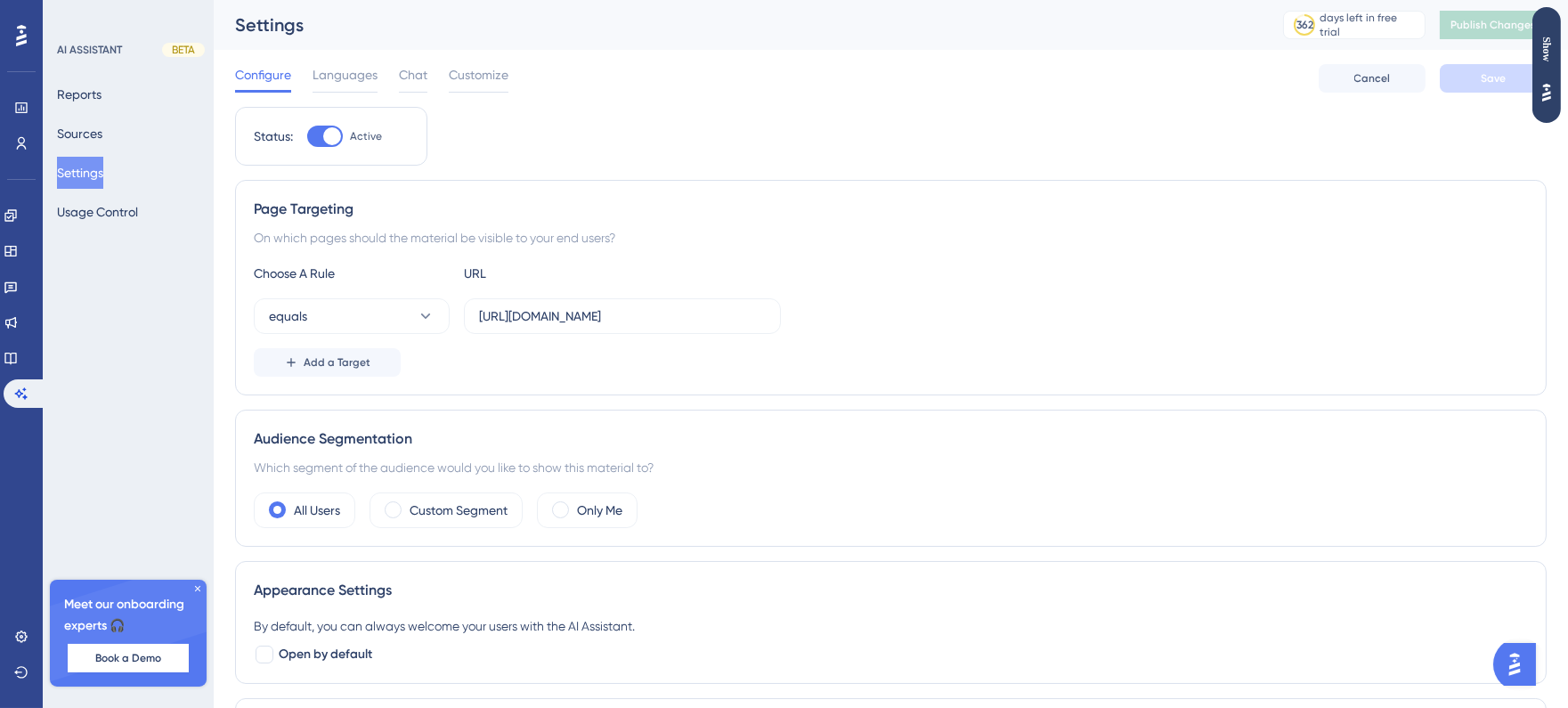
click at [109, 152] on div "Reports Sources Settings Usage Control" at bounding box center [129, 152] width 144 height 149
click at [99, 131] on button "Sources" at bounding box center [80, 133] width 45 height 32
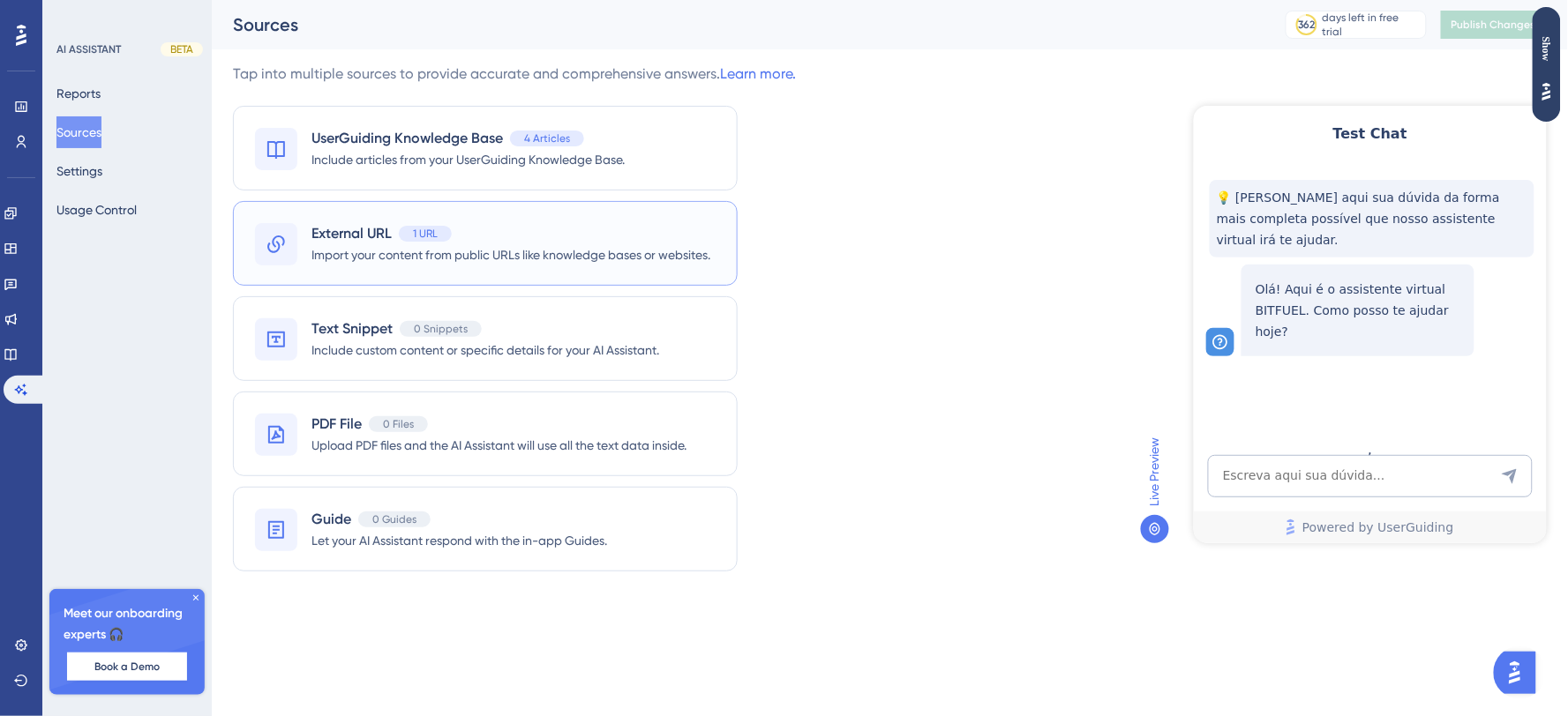
click at [430, 261] on span "Import your content from public URLs like knowledge bases or websites." at bounding box center [511, 255] width 399 height 22
